Goal: Task Accomplishment & Management: Use online tool/utility

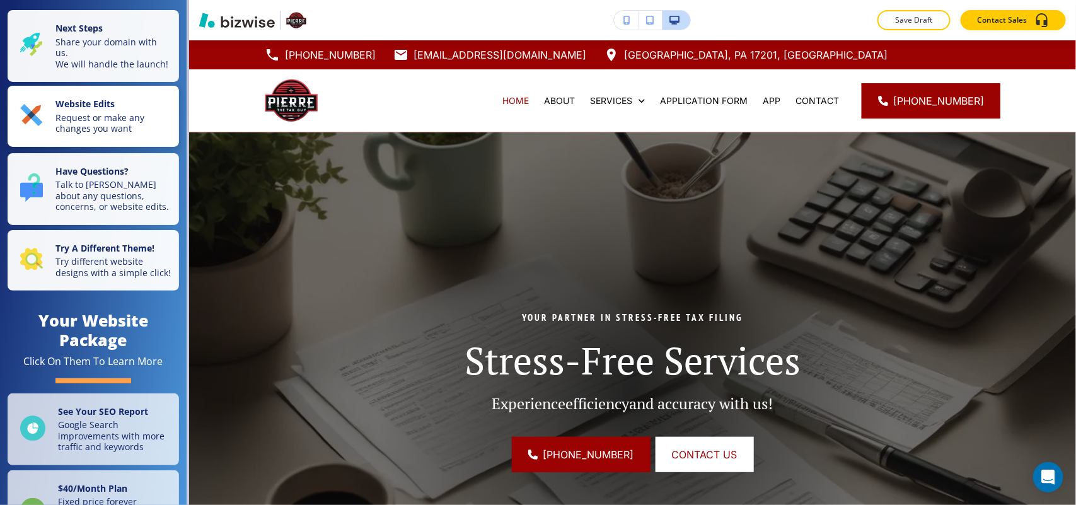
scroll to position [709, 0]
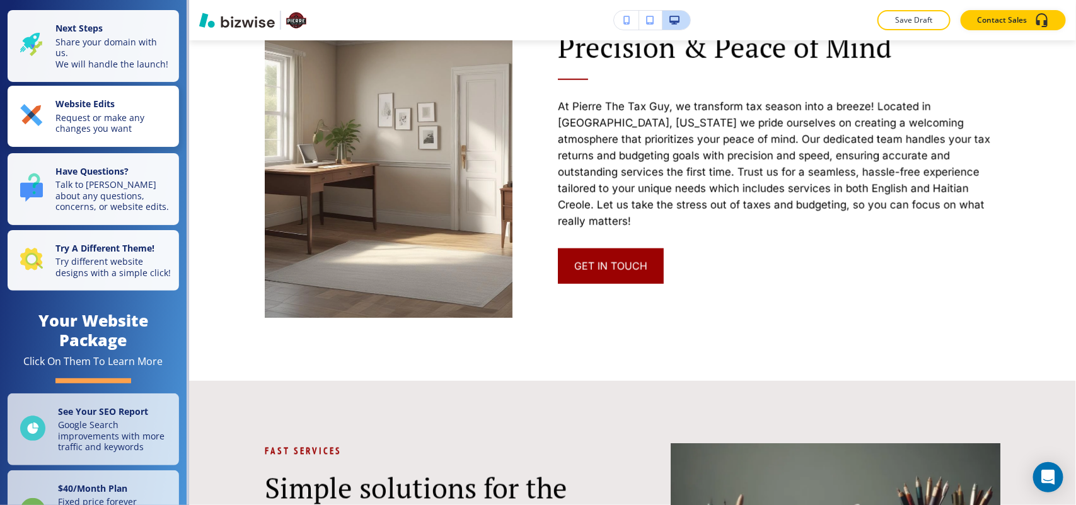
click at [73, 146] on button "Website Edits Request or make any changes you want" at bounding box center [93, 116] width 171 height 61
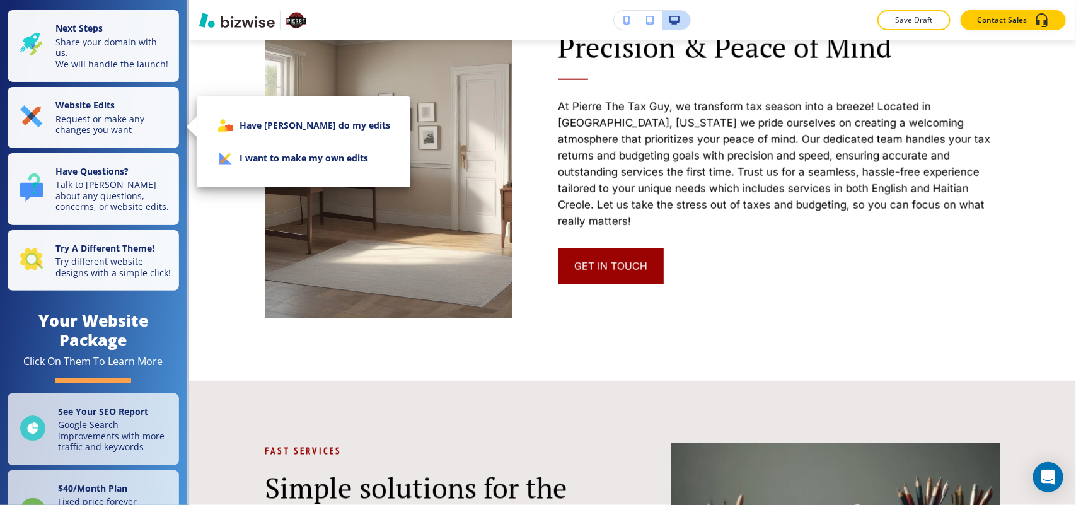
click at [293, 124] on li "Have [PERSON_NAME] do my edits" at bounding box center [304, 125] width 194 height 33
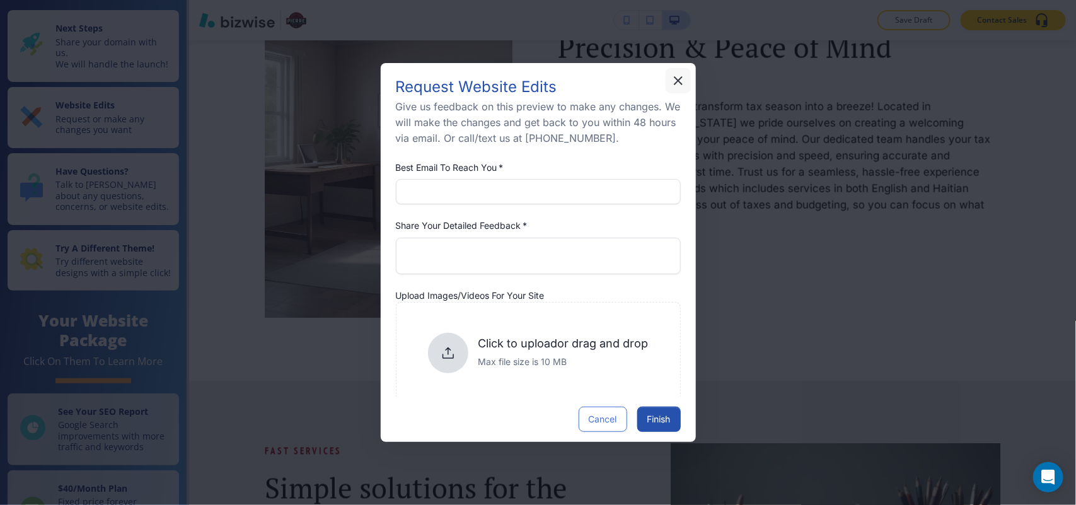
click at [673, 81] on icon "button" at bounding box center [678, 80] width 15 height 15
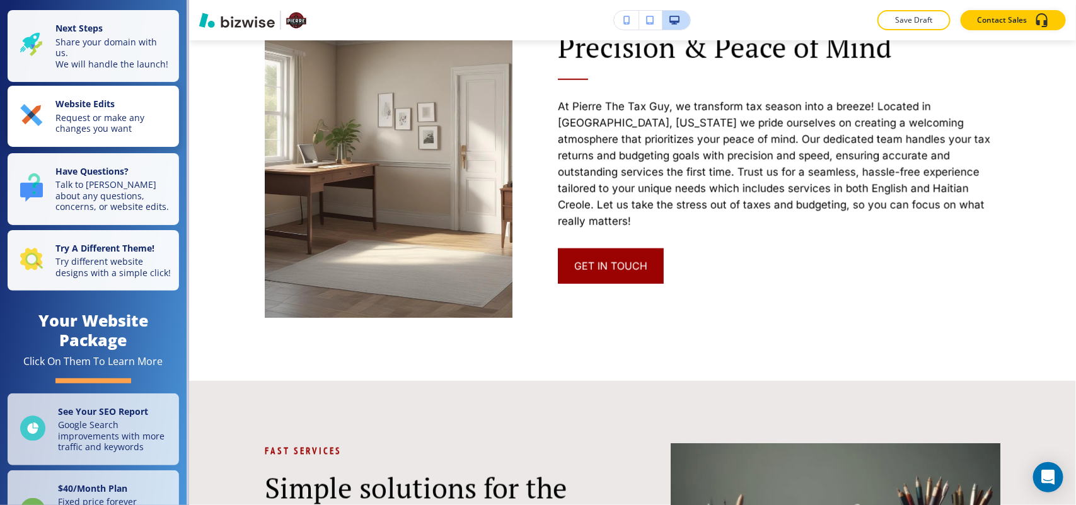
click at [78, 134] on p "Request or make any changes you want" at bounding box center [113, 123] width 116 height 22
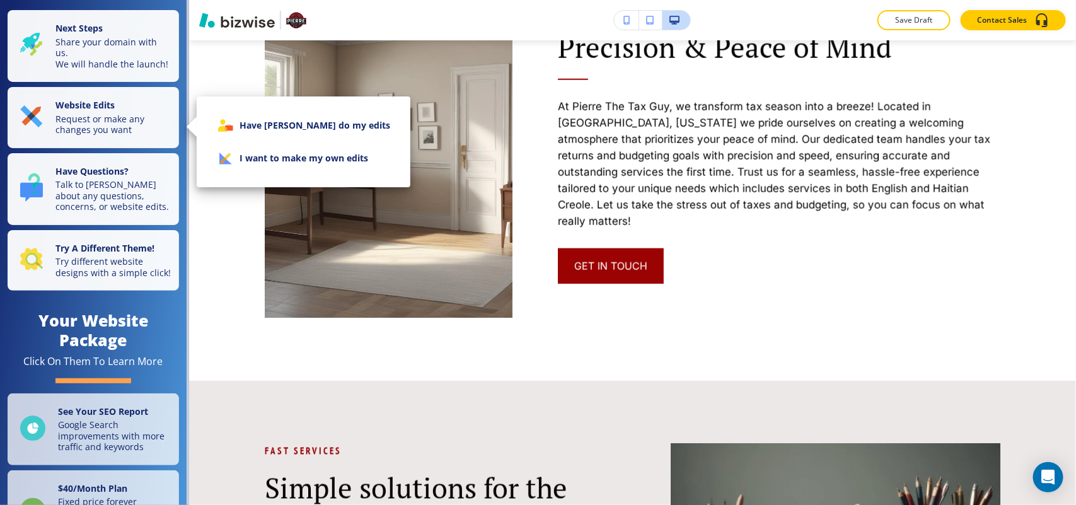
click at [247, 159] on li "I want to make my own edits" at bounding box center [304, 158] width 194 height 33
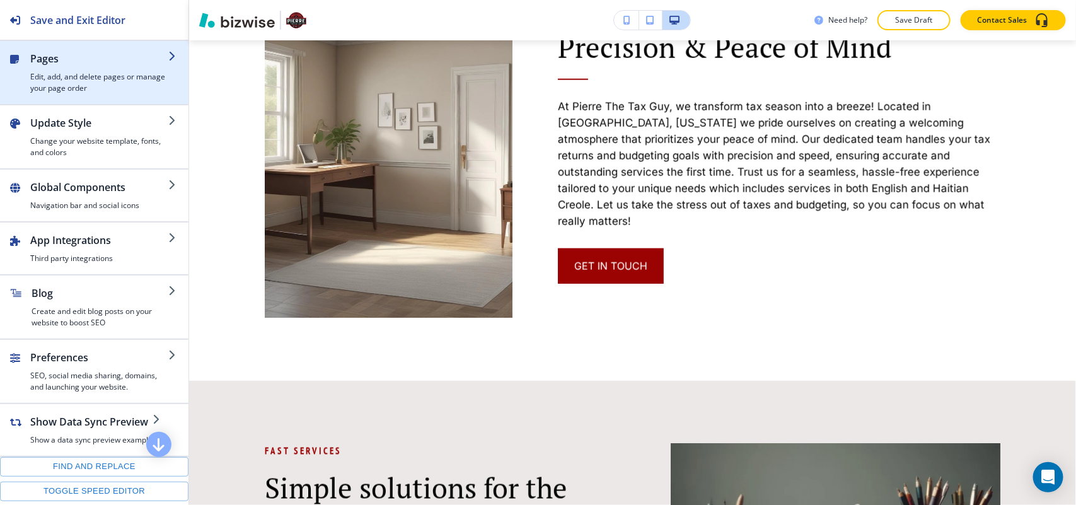
click at [114, 89] on h4 "Edit, add, and delete pages or manage your page order" at bounding box center [99, 82] width 138 height 23
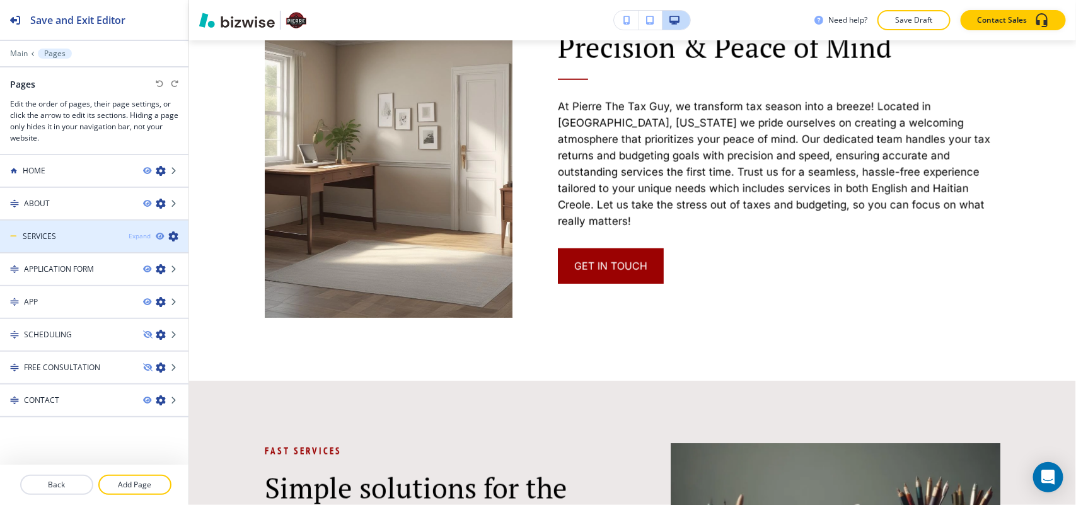
click at [129, 235] on div "Expand" at bounding box center [140, 235] width 22 height 9
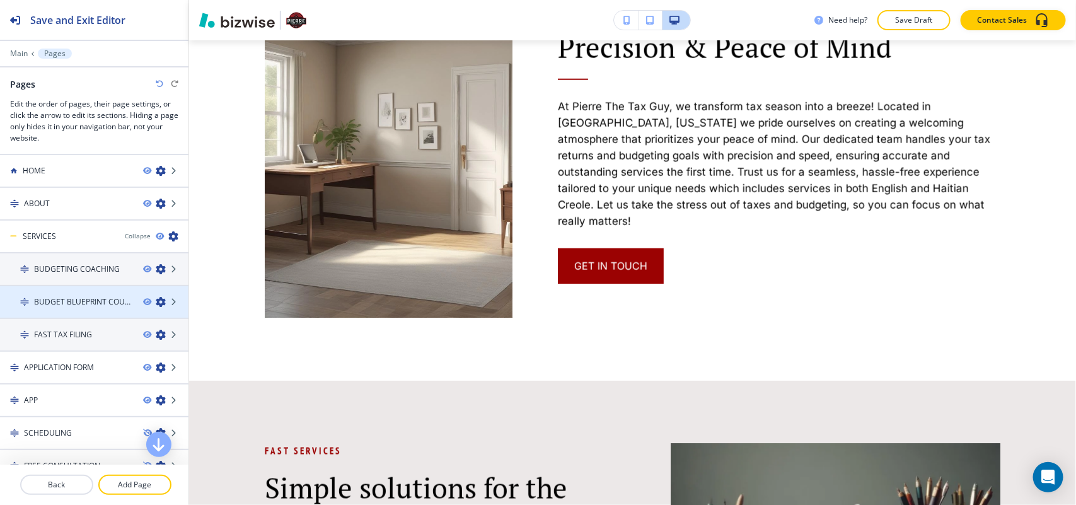
click at [86, 299] on h4 "BUDGET BLUEPRINT COURSE" at bounding box center [83, 301] width 99 height 11
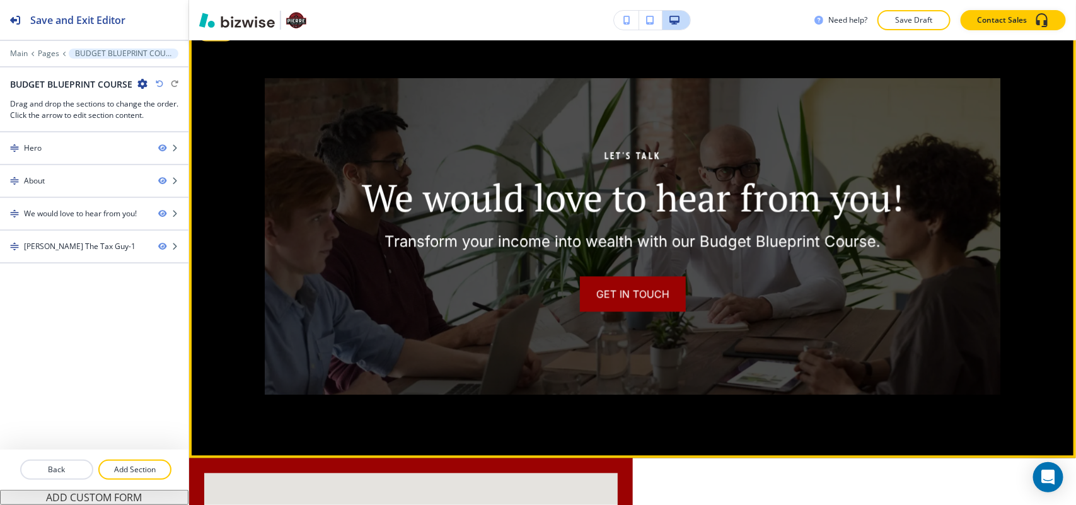
scroll to position [788, 0]
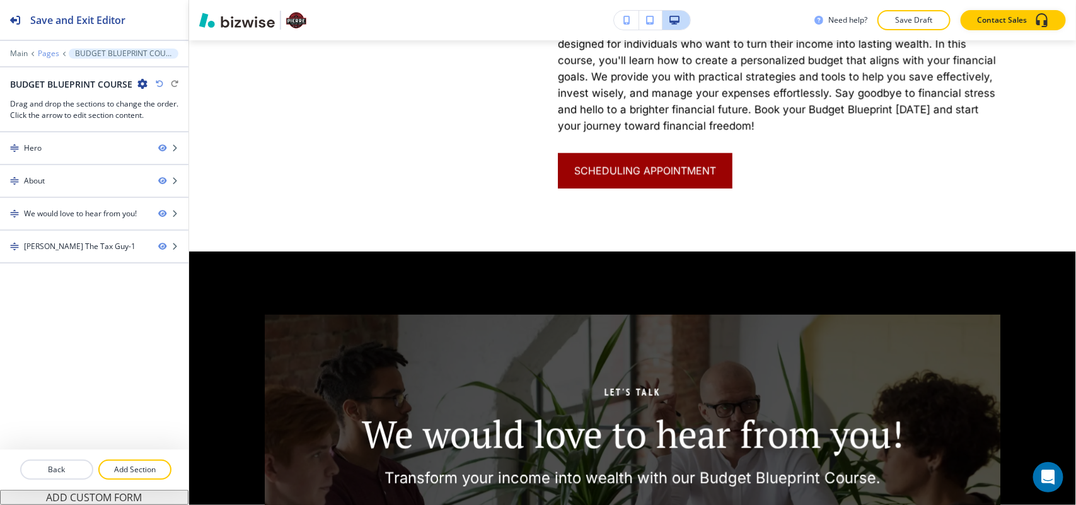
click at [49, 54] on p "Pages" at bounding box center [48, 53] width 21 height 9
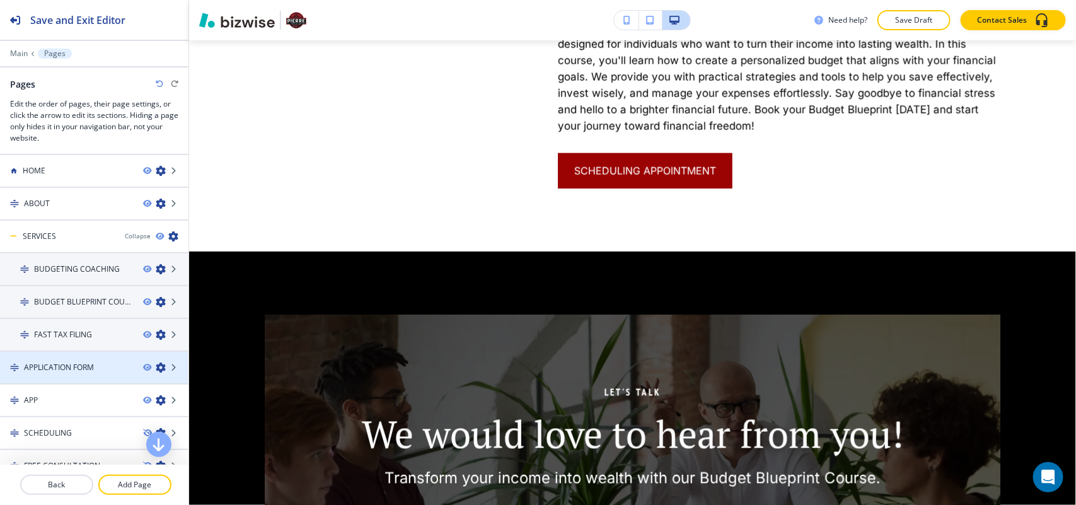
scroll to position [46, 0]
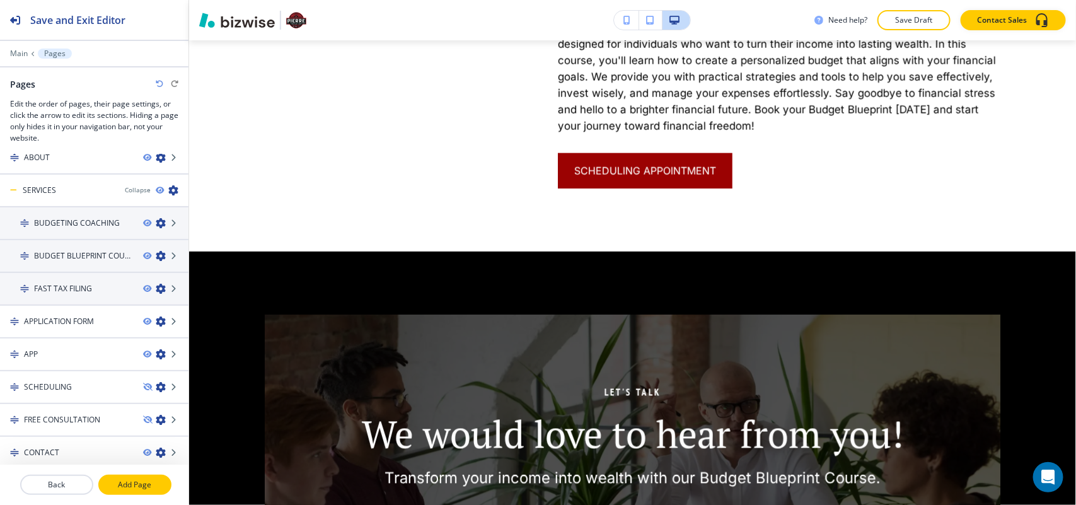
click at [132, 480] on p "Add Page" at bounding box center [135, 484] width 71 height 11
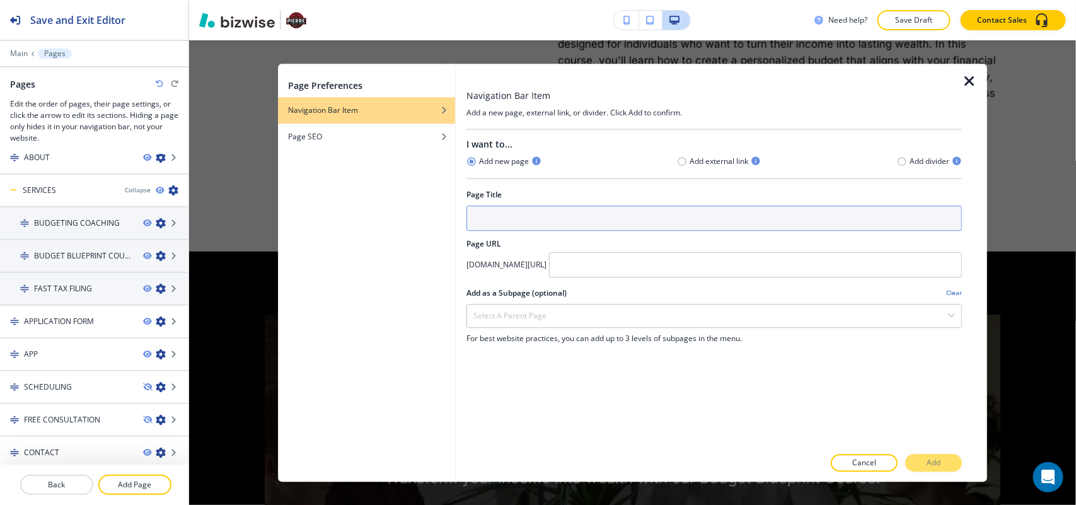
click at [547, 225] on input "text" at bounding box center [715, 218] width 496 height 25
paste input "The Budget Blueprint Program"
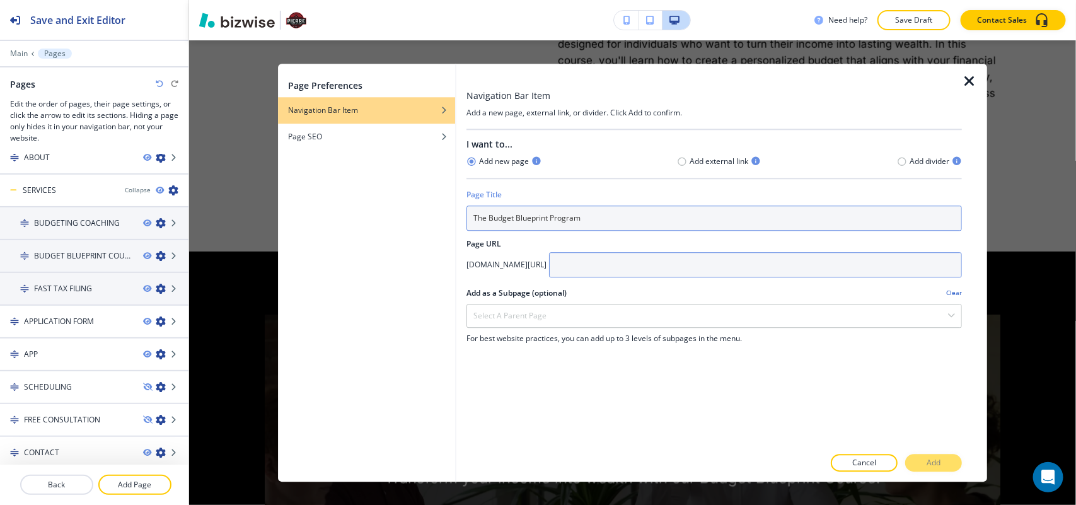
type input "The Budget Blueprint Program"
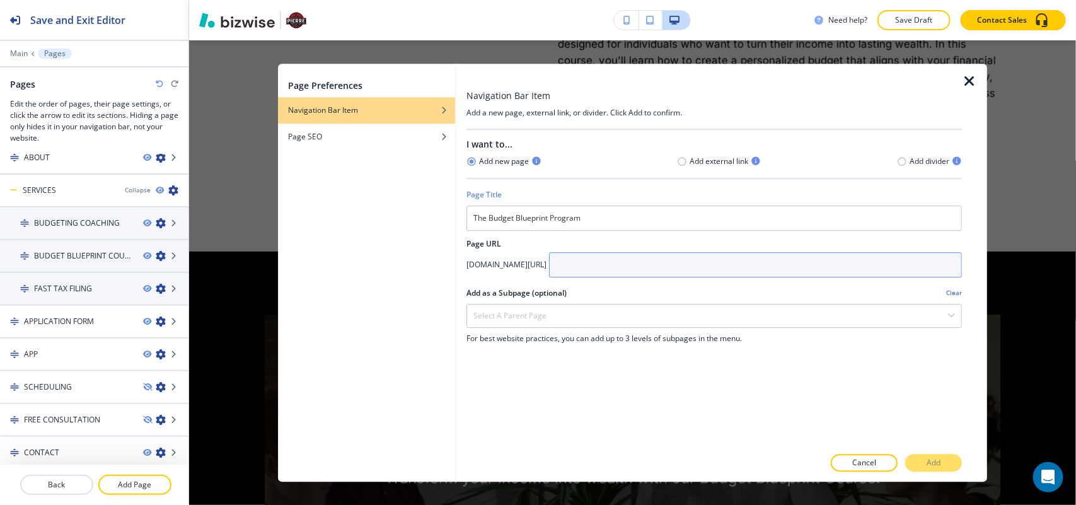
click at [683, 258] on input "text" at bounding box center [755, 264] width 413 height 25
paste input "The Budget Blueprint Program"
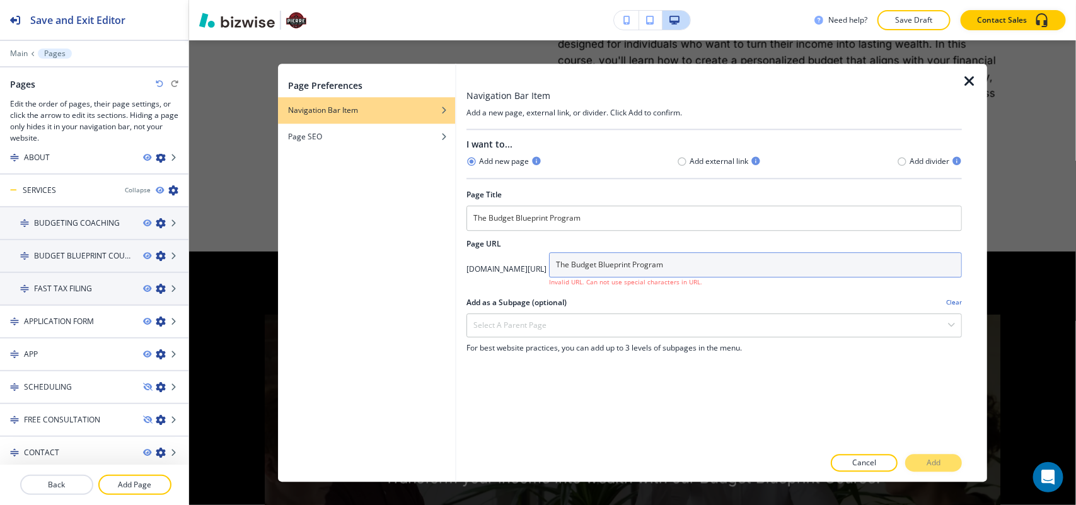
drag, startPoint x: 645, startPoint y: 265, endPoint x: 584, endPoint y: 266, distance: 61.2
click at [584, 266] on div "[DOMAIN_NAME][URL] The Budget Blueprint Program Invalid URL. Can not use specia…" at bounding box center [715, 269] width 496 height 35
click at [653, 266] on input "Budget Blueprint Program" at bounding box center [755, 264] width 413 height 25
click at [691, 266] on input "Budget-Blueprint Program" at bounding box center [755, 264] width 413 height 25
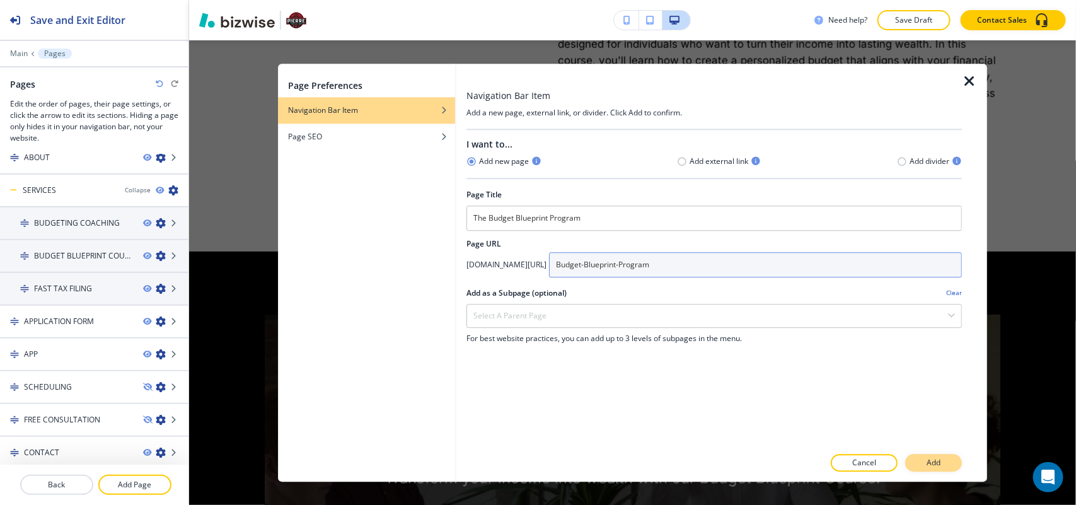
type input "Budget-Blueprint-Program"
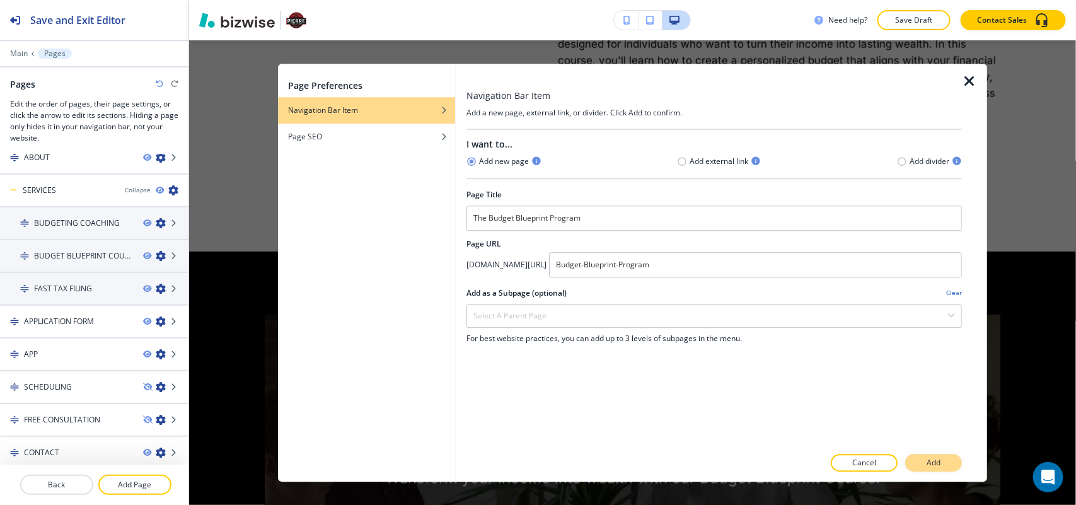
click at [940, 459] on p "Add" at bounding box center [934, 462] width 14 height 11
